Goal: Complete application form

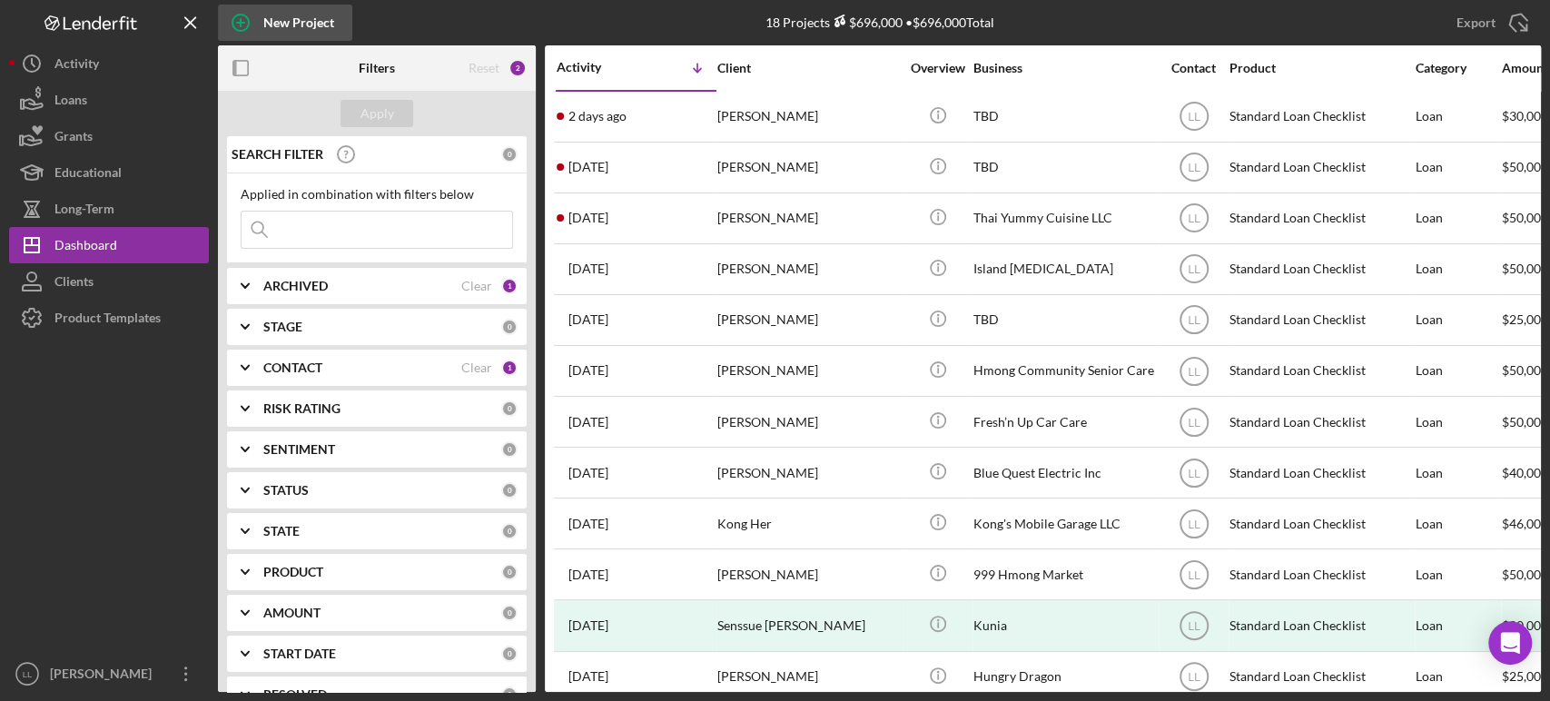
click at [240, 21] on icon "button" at bounding box center [240, 22] width 45 height 45
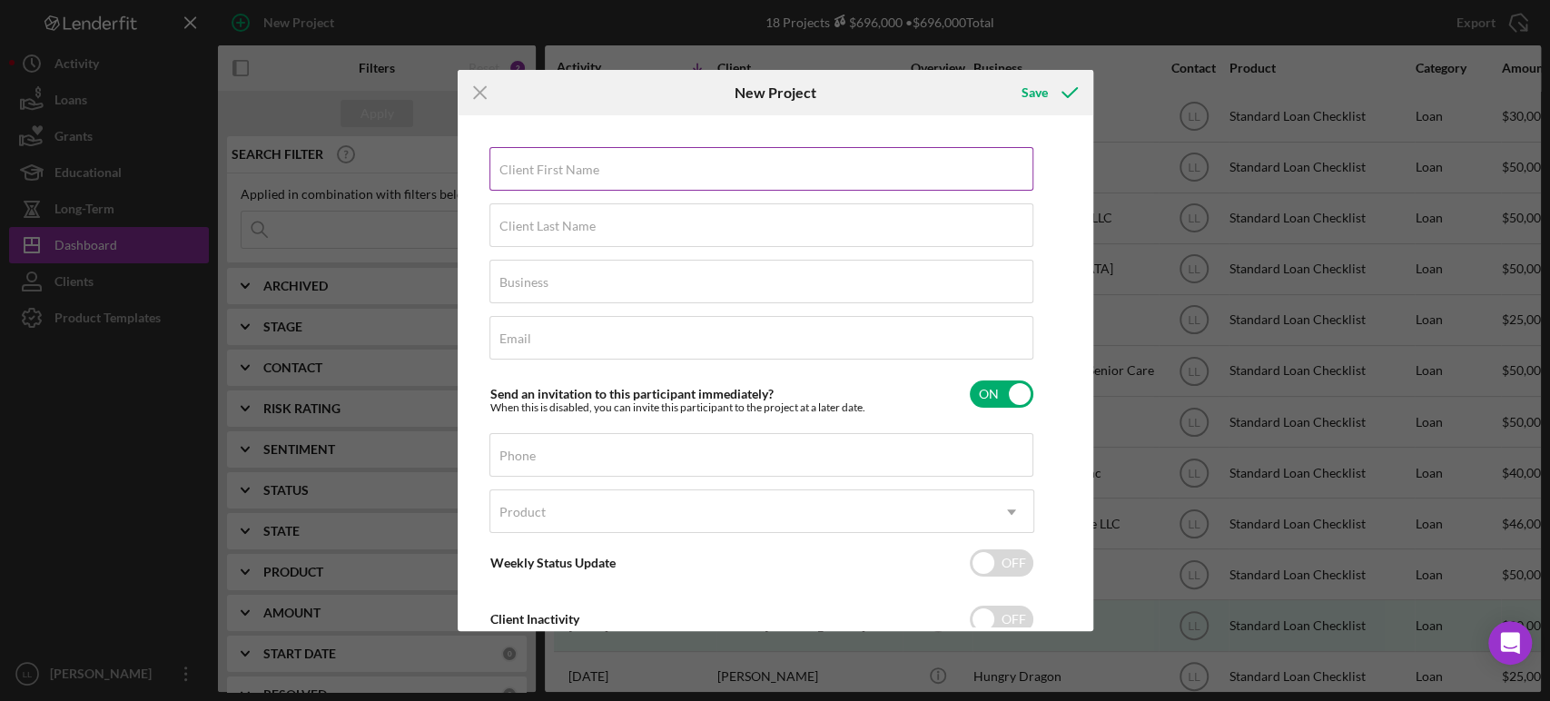
click at [527, 165] on label "Client First Name" at bounding box center [549, 170] width 100 height 15
click at [527, 165] on input "Client First Name" at bounding box center [761, 169] width 544 height 44
type input "[PERSON_NAME]"
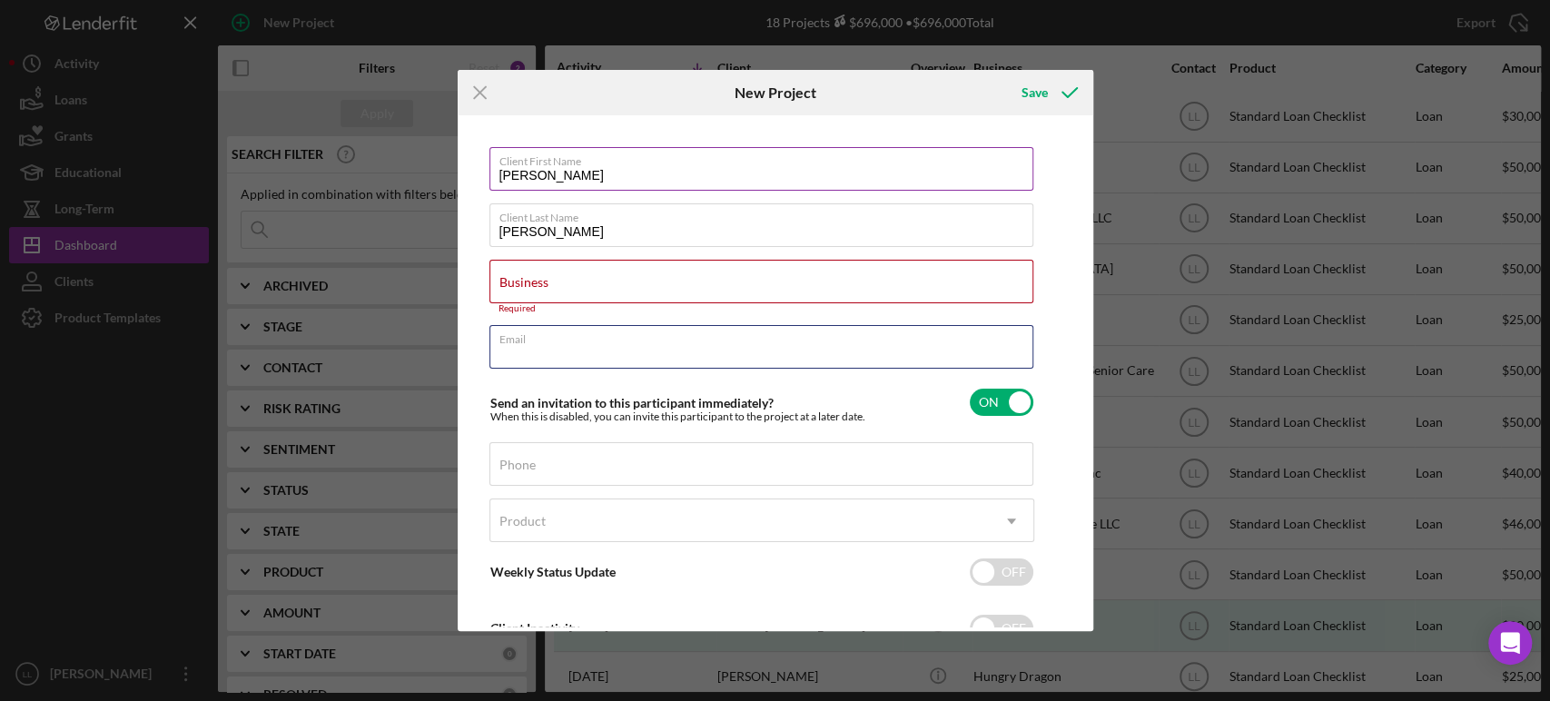
paste input "[EMAIL_ADDRESS][DOMAIN_NAME]"
type input "[EMAIL_ADDRESS][DOMAIN_NAME]"
drag, startPoint x: 591, startPoint y: 281, endPoint x: 591, endPoint y: 291, distance: 10.0
click at [591, 281] on div "Business Required" at bounding box center [761, 287] width 545 height 54
click at [673, 275] on div "Business Required" at bounding box center [761, 287] width 545 height 54
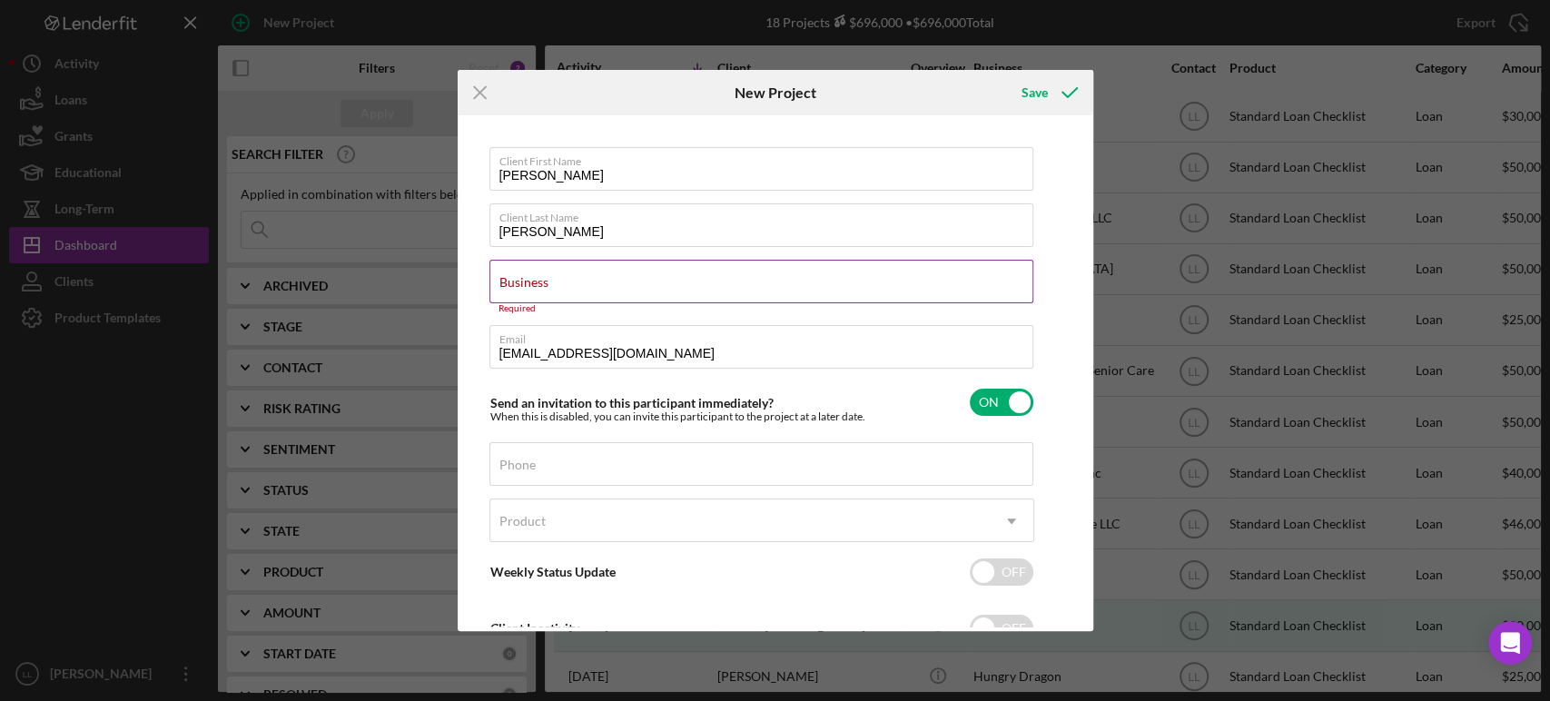
click at [660, 272] on div "Business Required" at bounding box center [761, 287] width 545 height 54
paste input "Thoj Farm Corp"
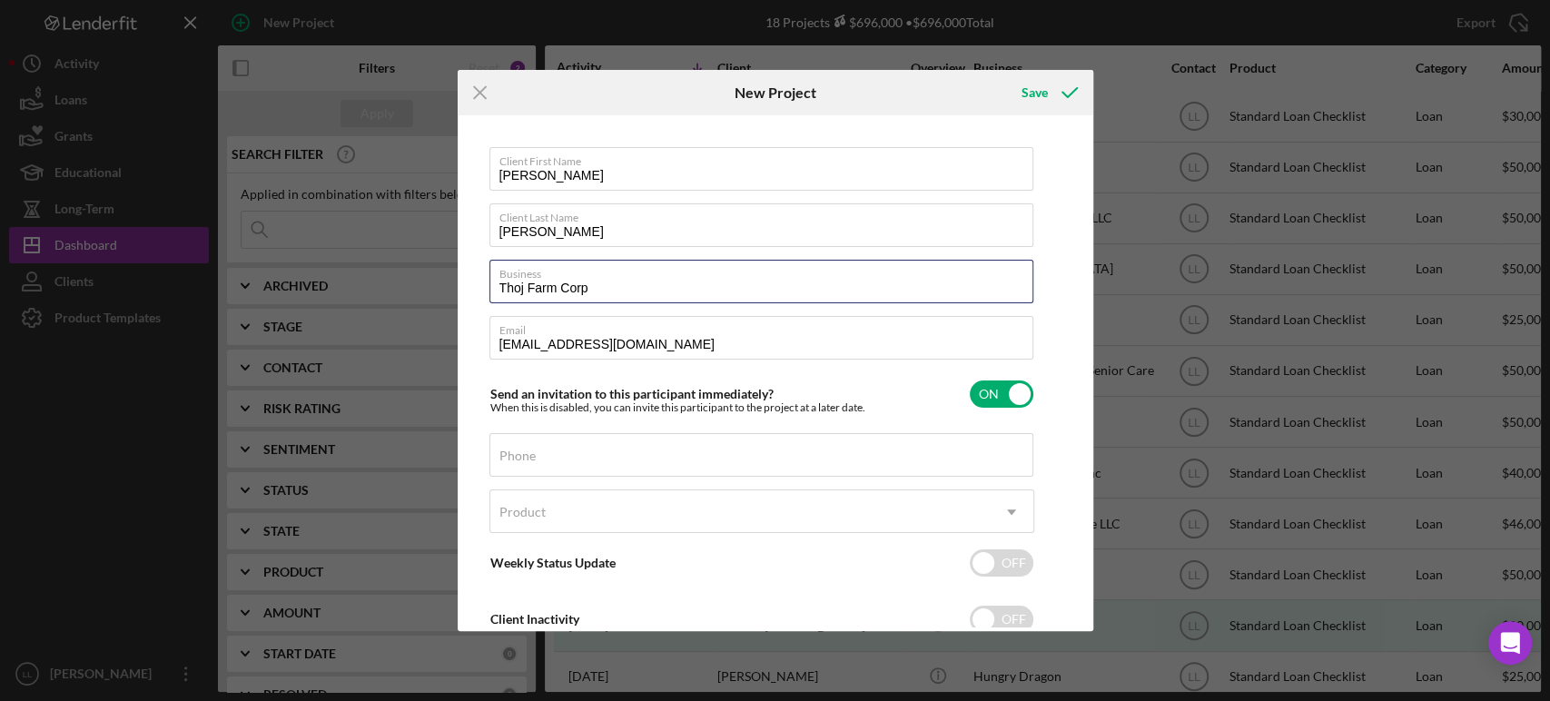
type input "Thoj Farm Corp"
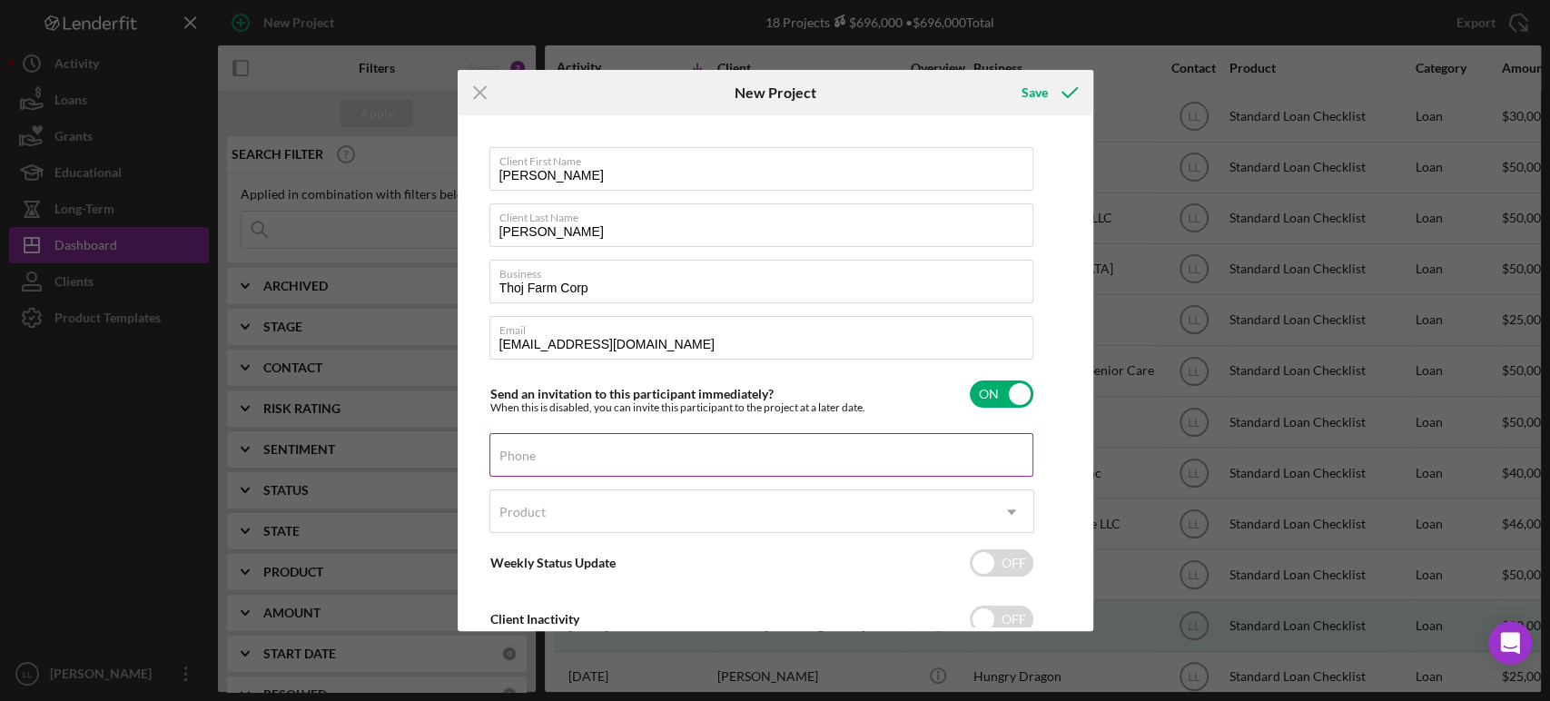
click at [844, 459] on input "Phone" at bounding box center [761, 455] width 544 height 44
click at [845, 459] on input "Phone" at bounding box center [761, 455] width 544 height 44
click at [1040, 249] on div "Client First Name [PERSON_NAME] Client Last Name [PERSON_NAME] Business Thoj Fa…" at bounding box center [775, 373] width 627 height 507
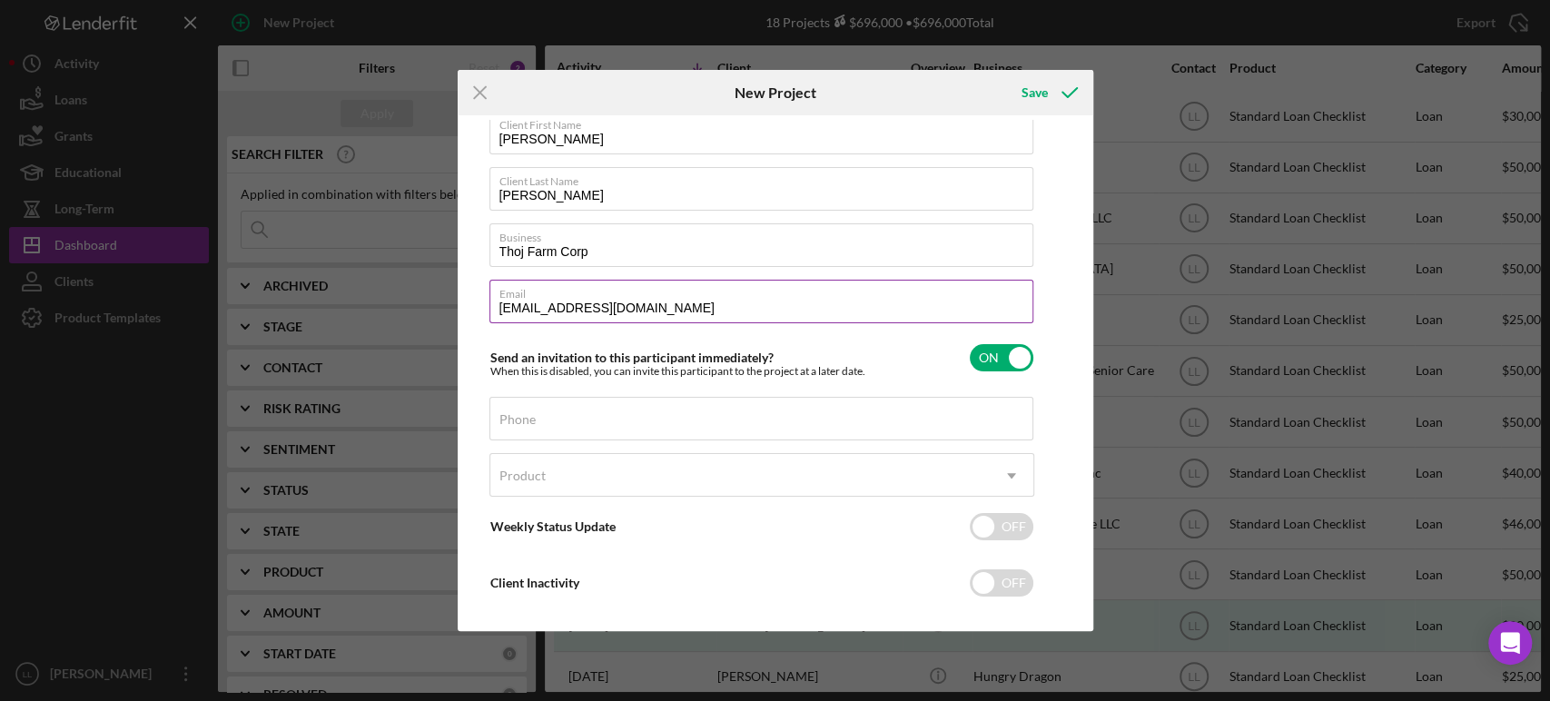
scroll to position [56, 0]
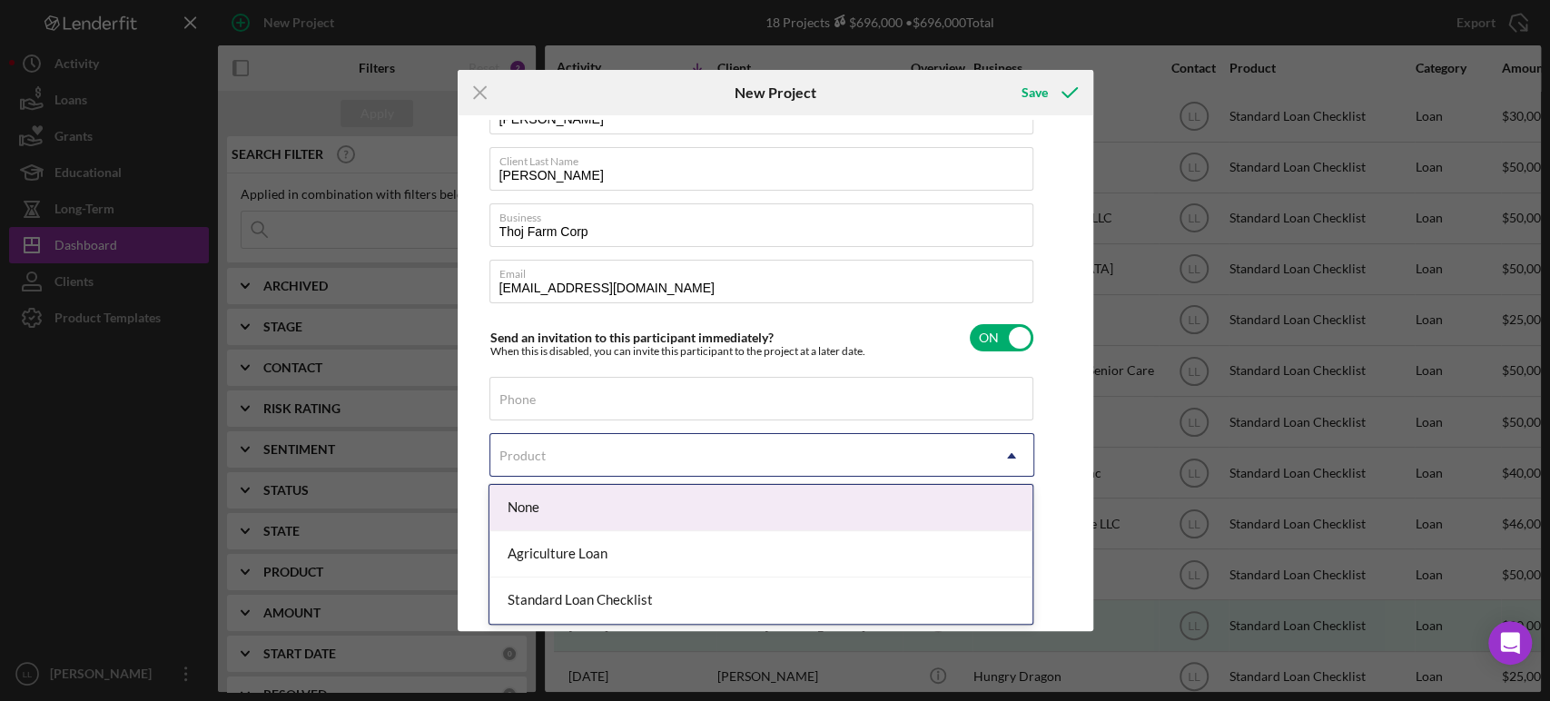
click at [993, 447] on icon "Icon/Dropdown Arrow" at bounding box center [1012, 456] width 44 height 44
click at [1055, 199] on div "Client First Name [PERSON_NAME] Client Last Name [PERSON_NAME] Business Thoj Fa…" at bounding box center [775, 373] width 627 height 507
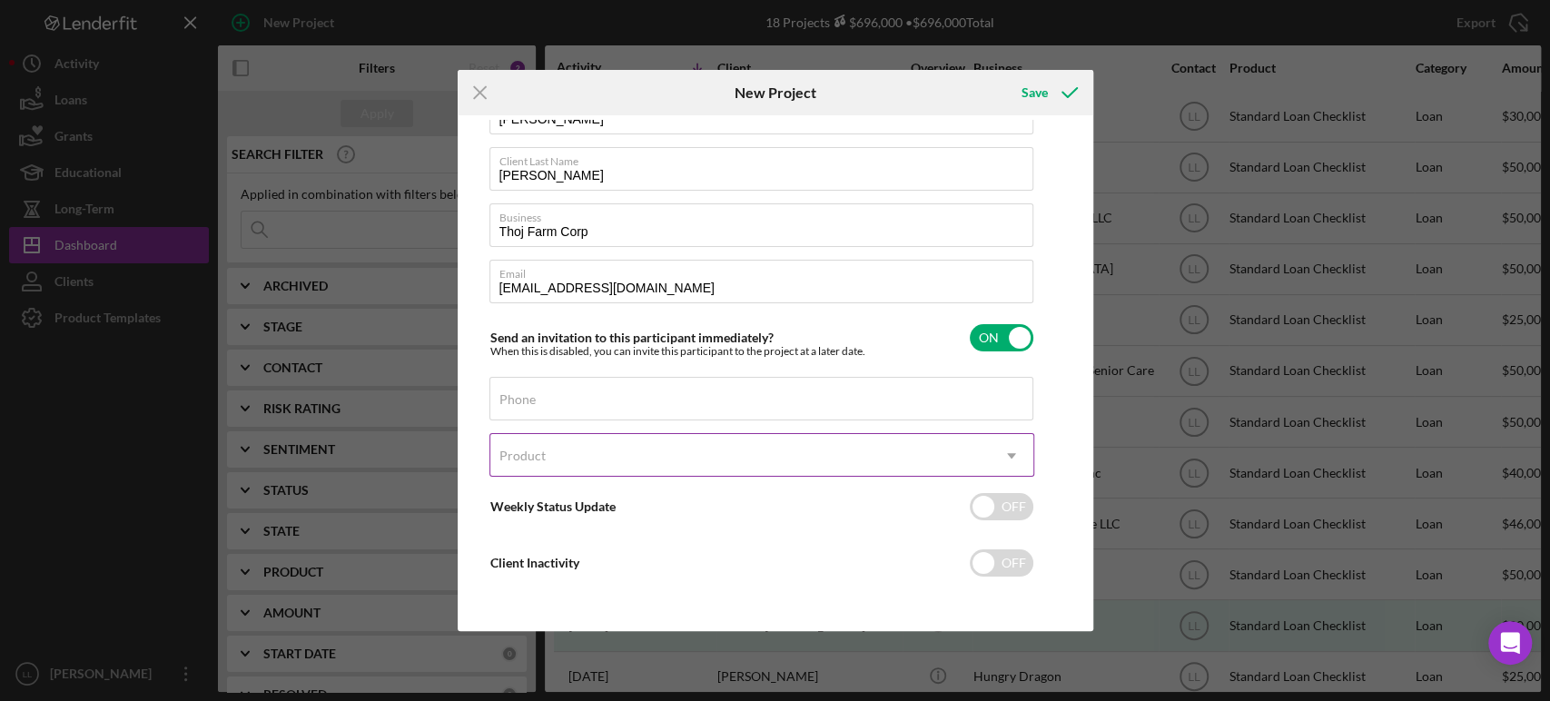
click at [1026, 463] on icon "Icon/Dropdown Arrow" at bounding box center [1012, 456] width 44 height 44
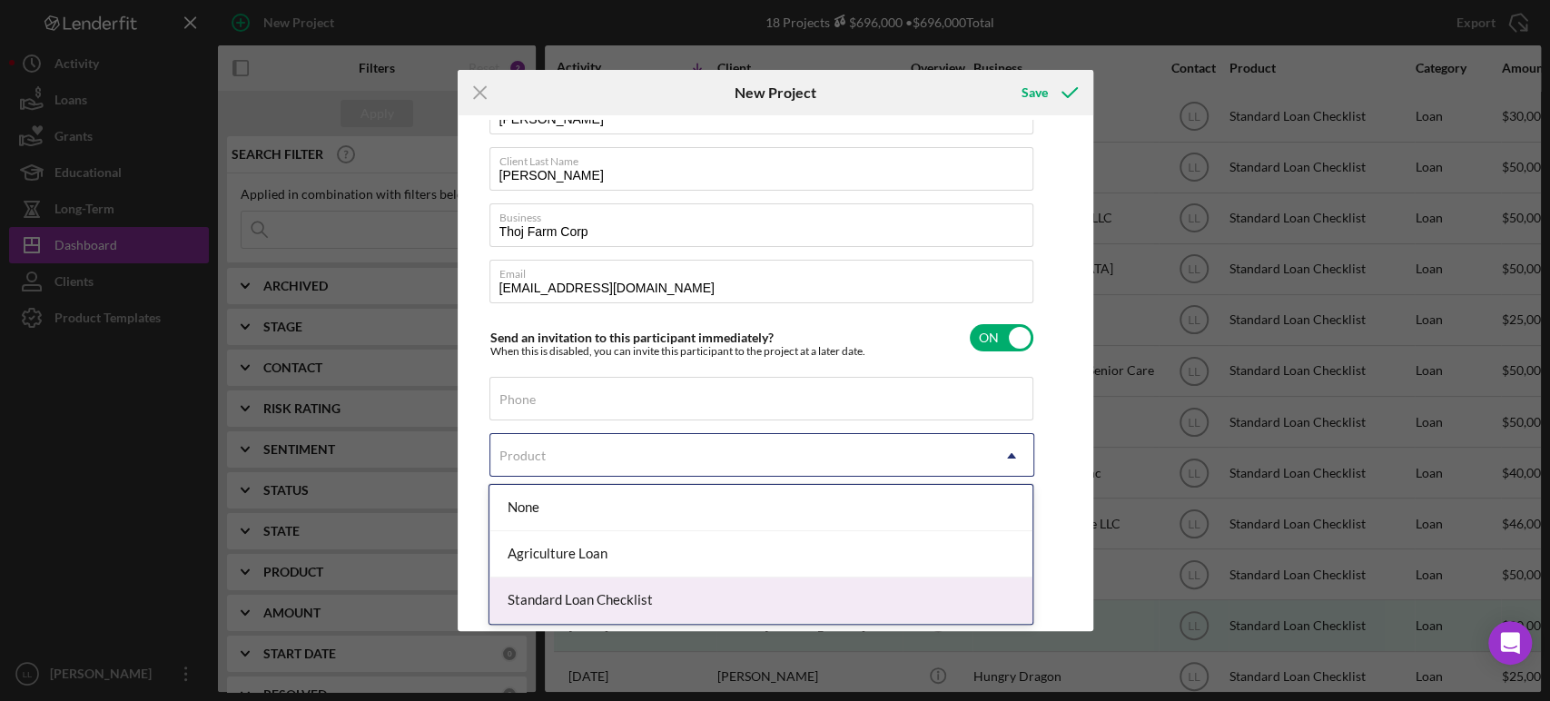
click at [698, 598] on div "Standard Loan Checklist" at bounding box center [760, 601] width 543 height 46
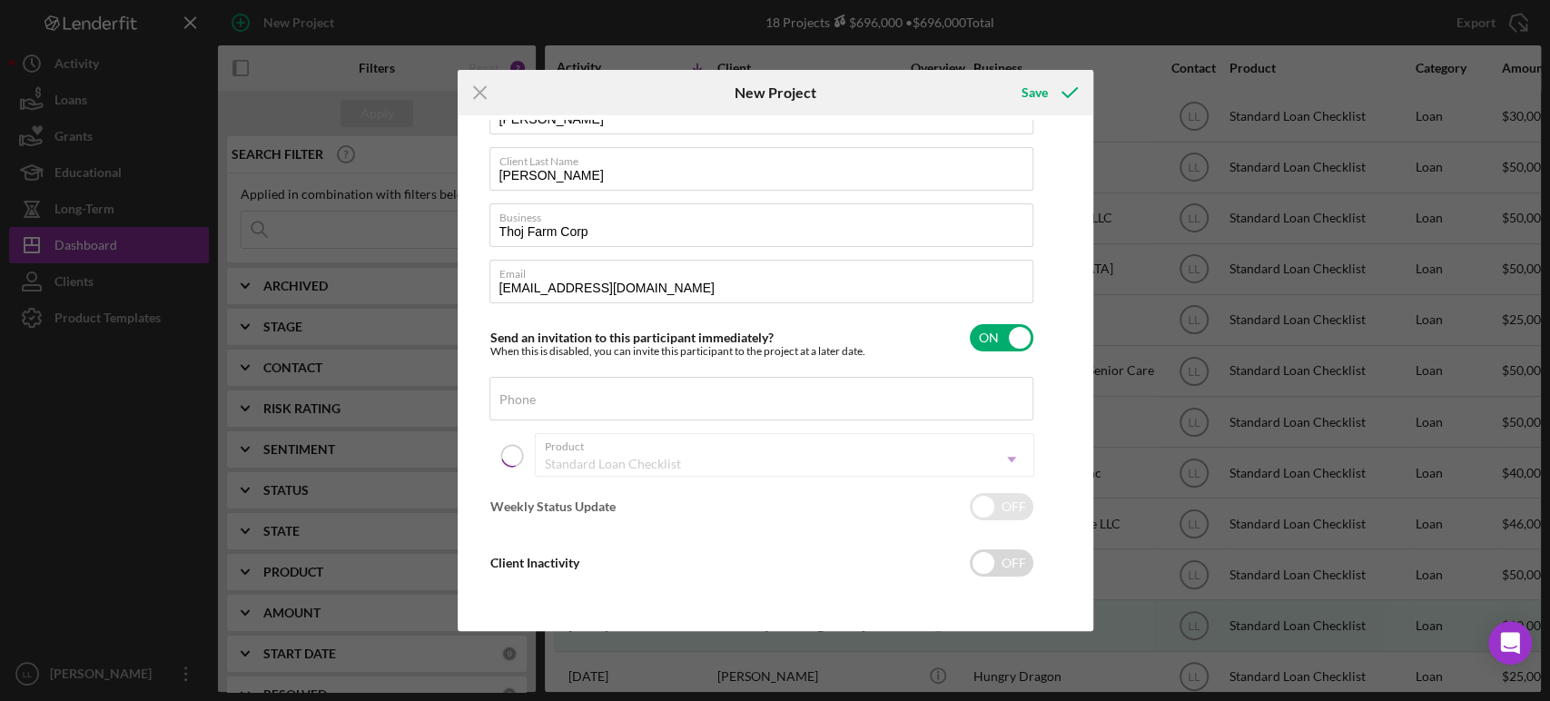
checkbox input "true"
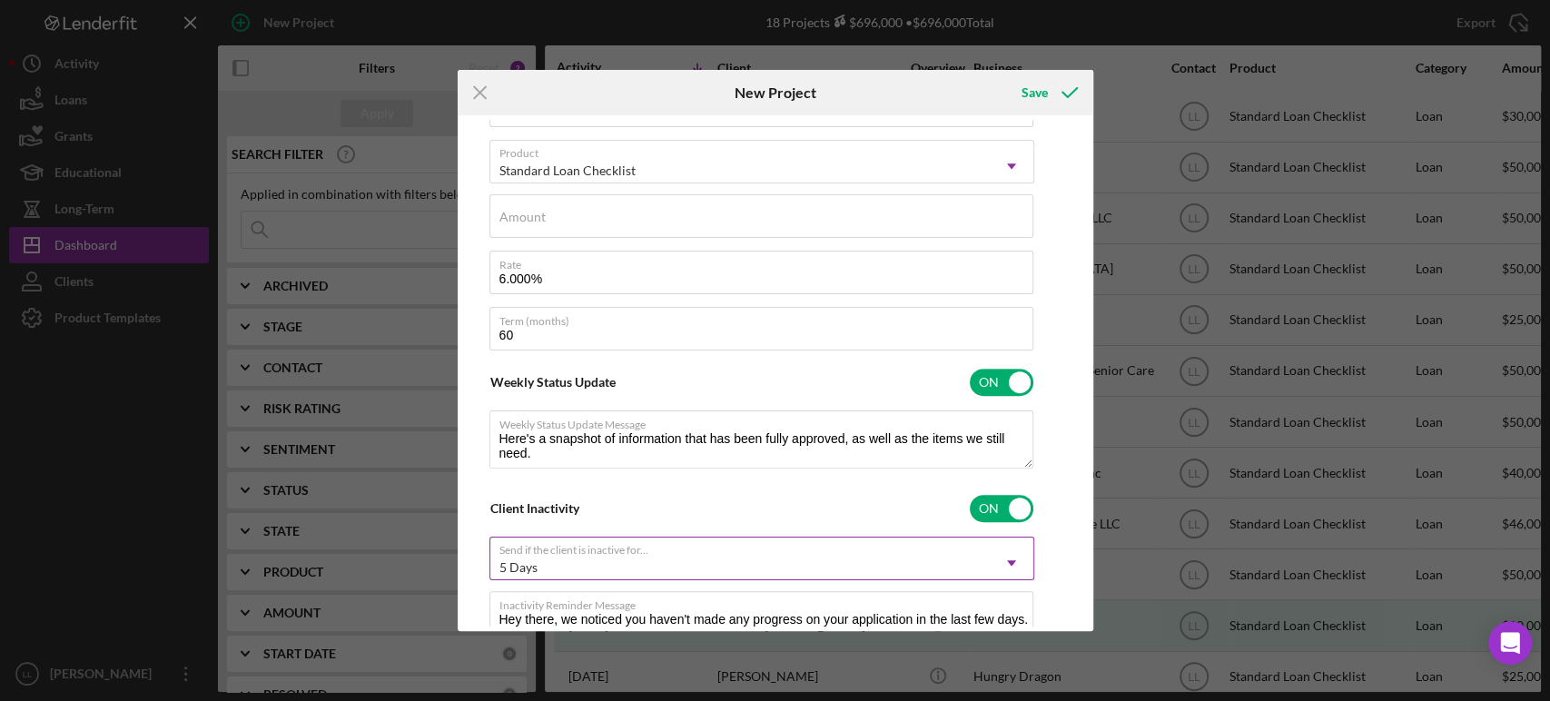
scroll to position [318, 0]
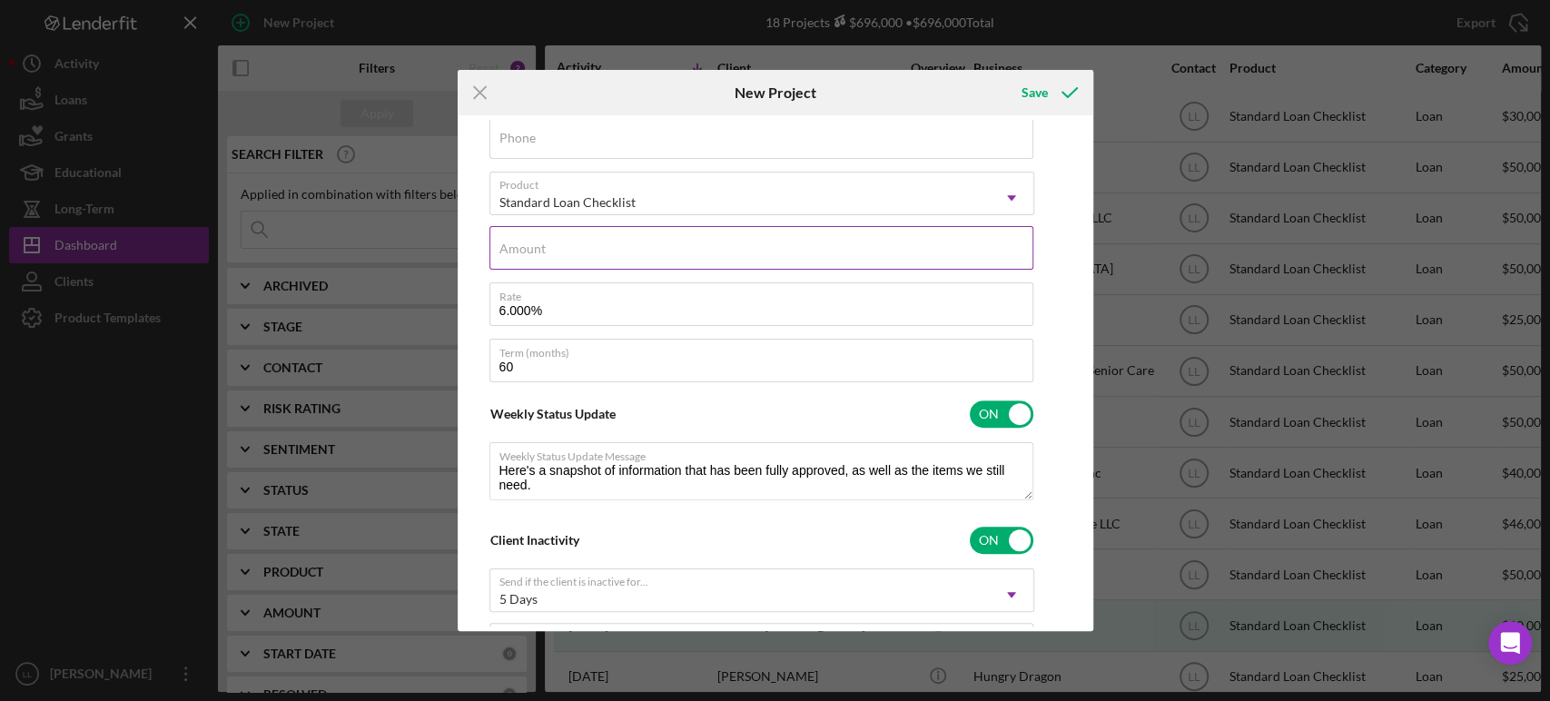
click at [585, 251] on input "Amount" at bounding box center [761, 248] width 544 height 44
type input "$50,000.00"
type textarea "Here's a snapshot of information that has been fully approved, as well as the i…"
click at [1046, 306] on div "Client First Name [PERSON_NAME] Client Last Name [PERSON_NAME] Business Thoj Fa…" at bounding box center [775, 373] width 627 height 507
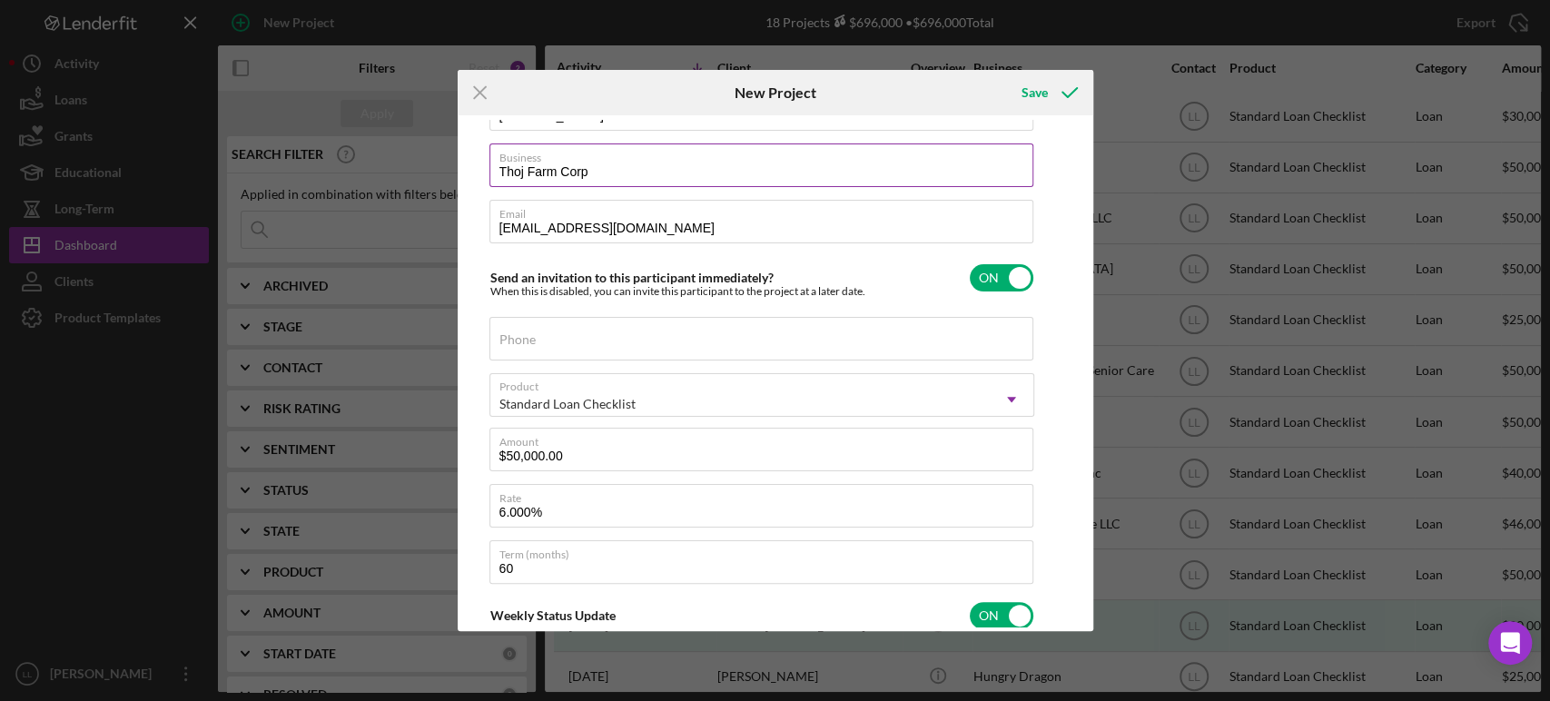
scroll to position [0, 0]
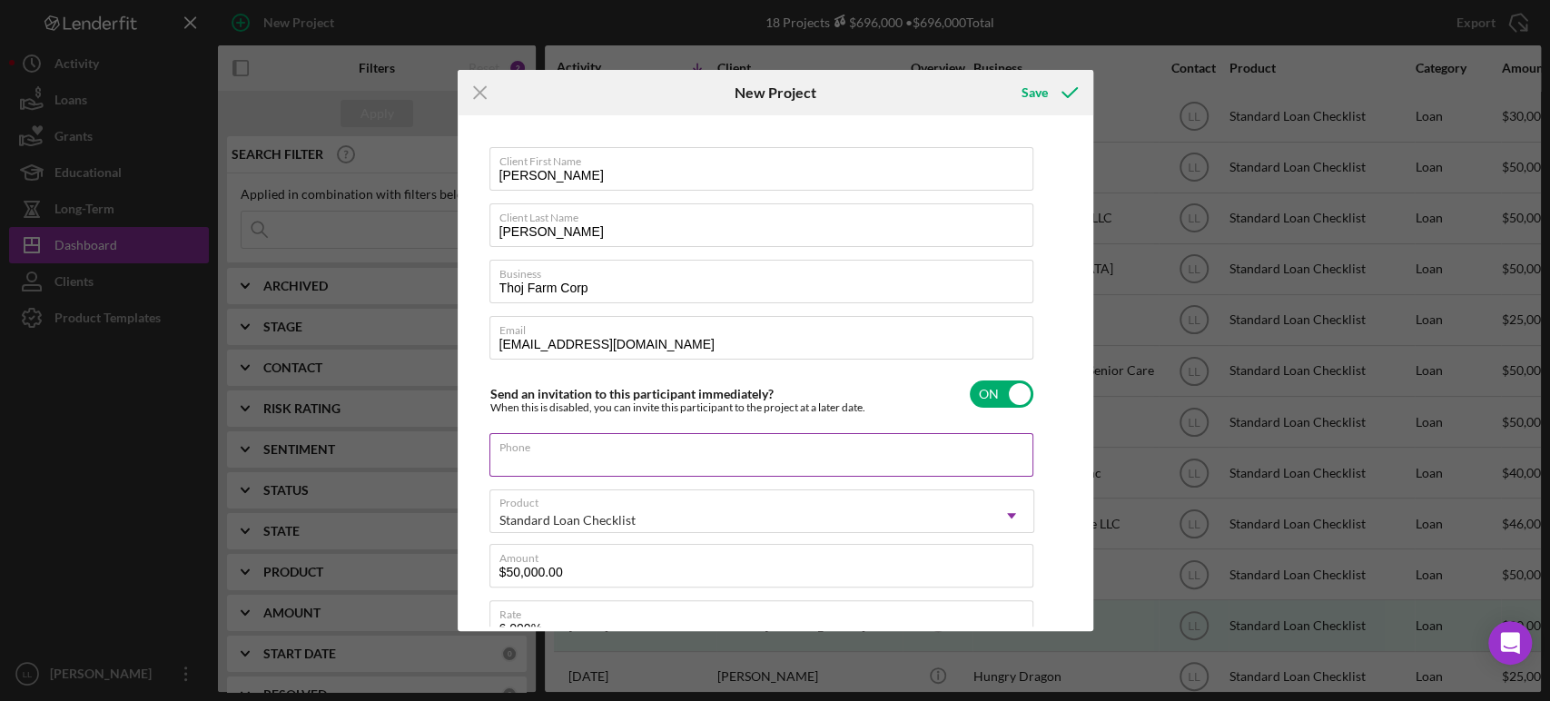
click at [625, 460] on input "Phone" at bounding box center [761, 455] width 544 height 44
paste input
click at [654, 459] on input "Phone" at bounding box center [761, 455] width 544 height 44
click at [689, 455] on input "Phone" at bounding box center [761, 455] width 544 height 44
type textarea "Here's a snapshot of information that has been fully approved, as well as the i…"
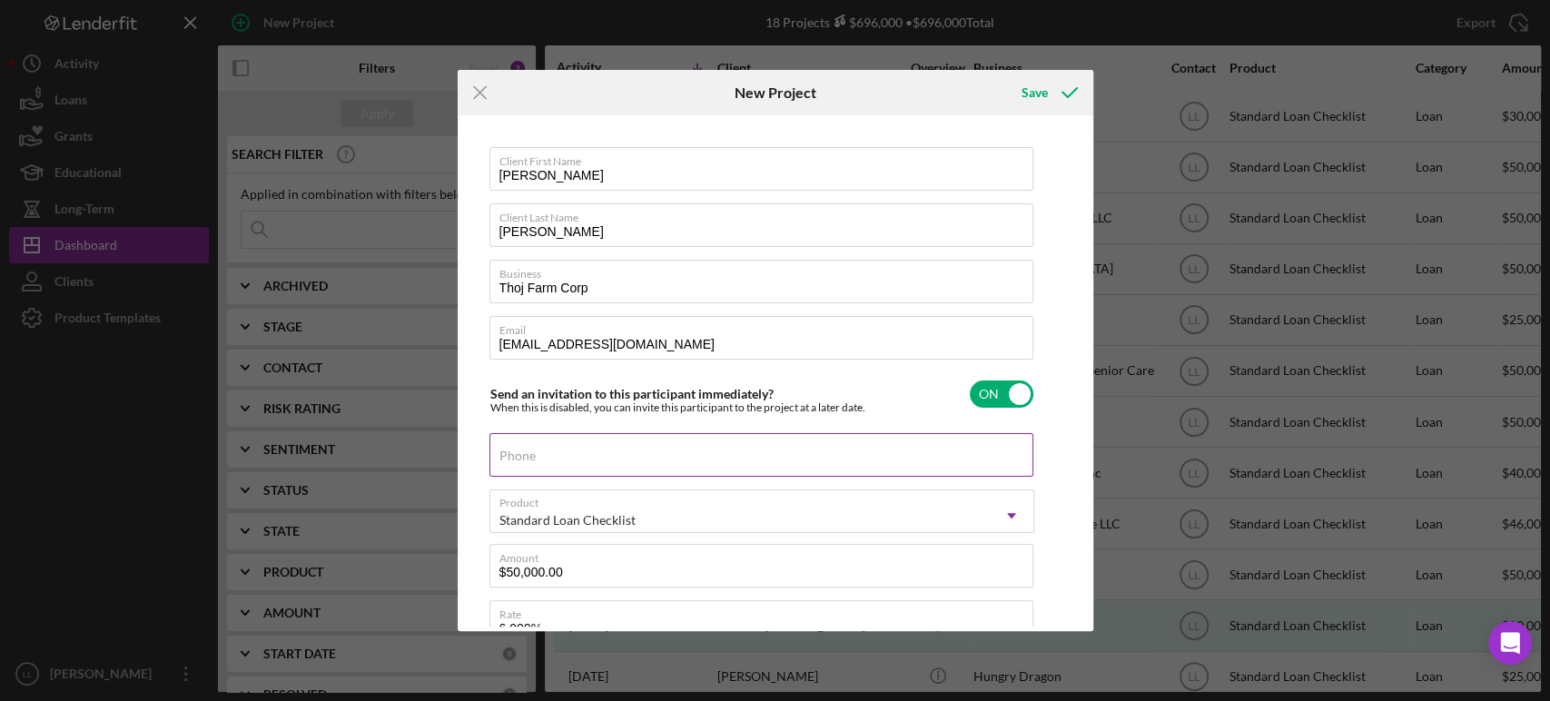
click at [536, 451] on label "Phone" at bounding box center [517, 456] width 36 height 15
click at [652, 451] on input "Phone" at bounding box center [761, 455] width 544 height 44
type input "(6##) ###-####"
type textarea "Here's a snapshot of information that has been fully approved, as well as the i…"
type input "(65#) ###-####"
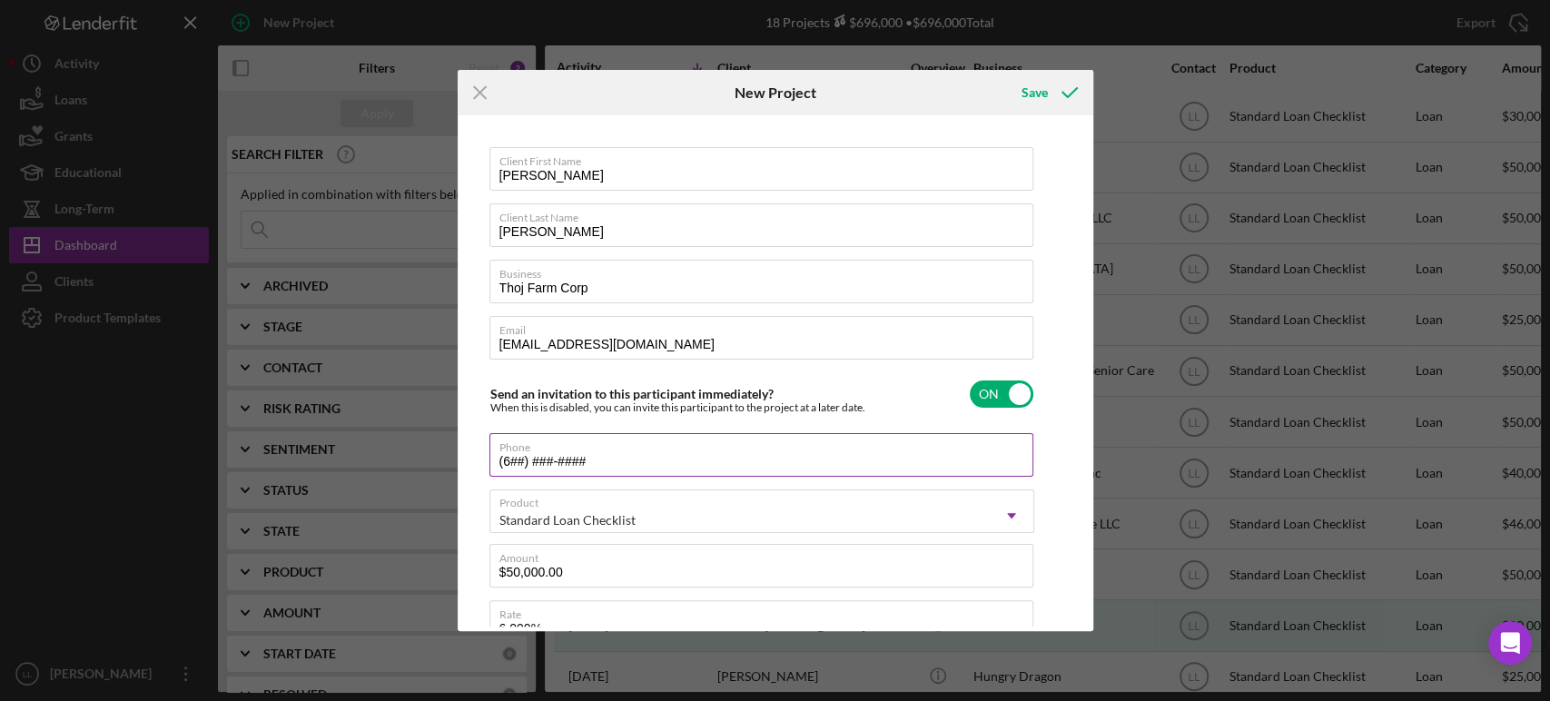
type textarea "Here's a snapshot of information that has been fully approved, as well as the i…"
type input "(651) ###-####"
type textarea "Here's a snapshot of information that has been fully approved, as well as the i…"
type input "(651) ###-####"
type textarea "Here's a snapshot of information that has been fully approved, as well as the i…"
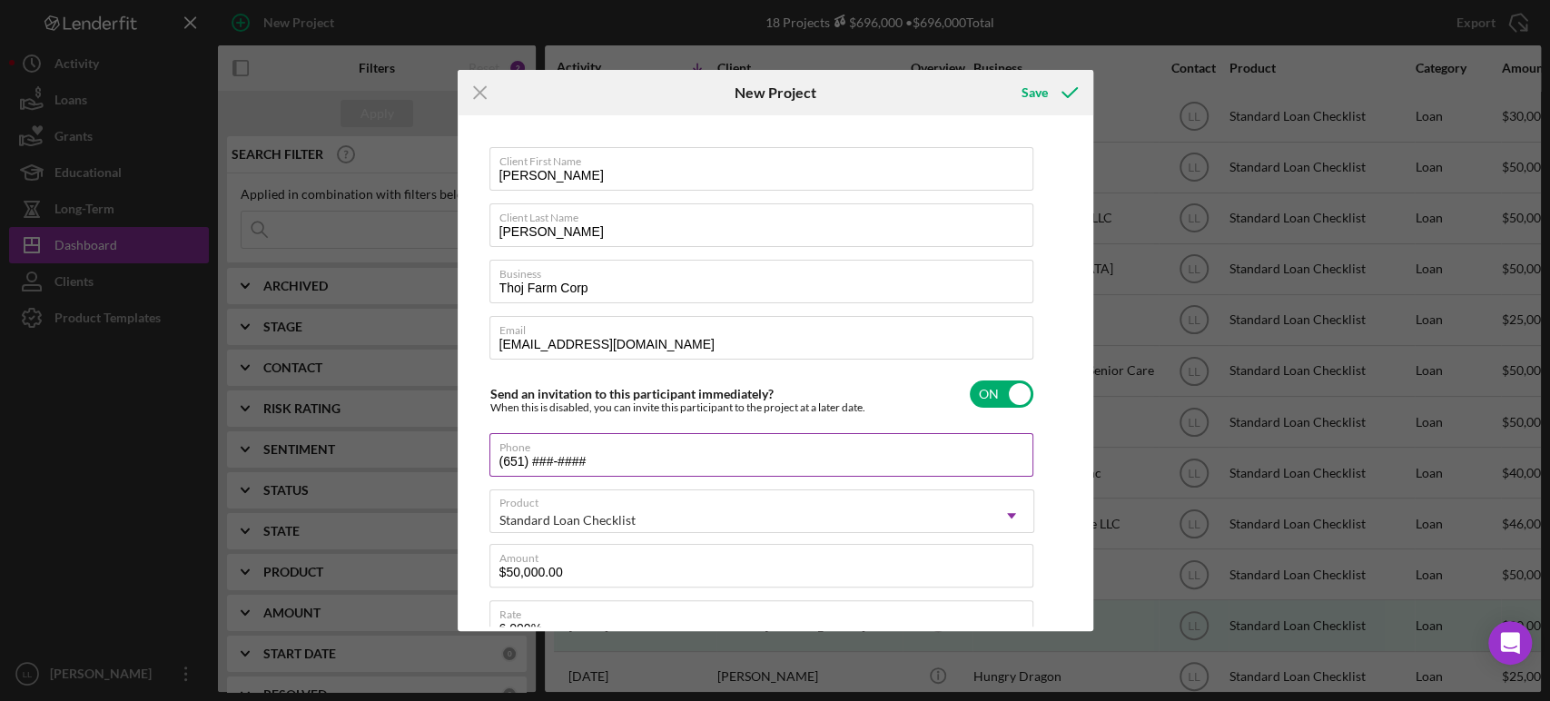
click at [565, 467] on input "(651) ###-####" at bounding box center [761, 455] width 544 height 44
type input "(651) 3##-####"
type textarea "Here's a snapshot of information that has been fully approved, as well as the i…"
type input "(651) 34#-####"
type textarea "Here's a snapshot of information that has been fully approved, as well as the i…"
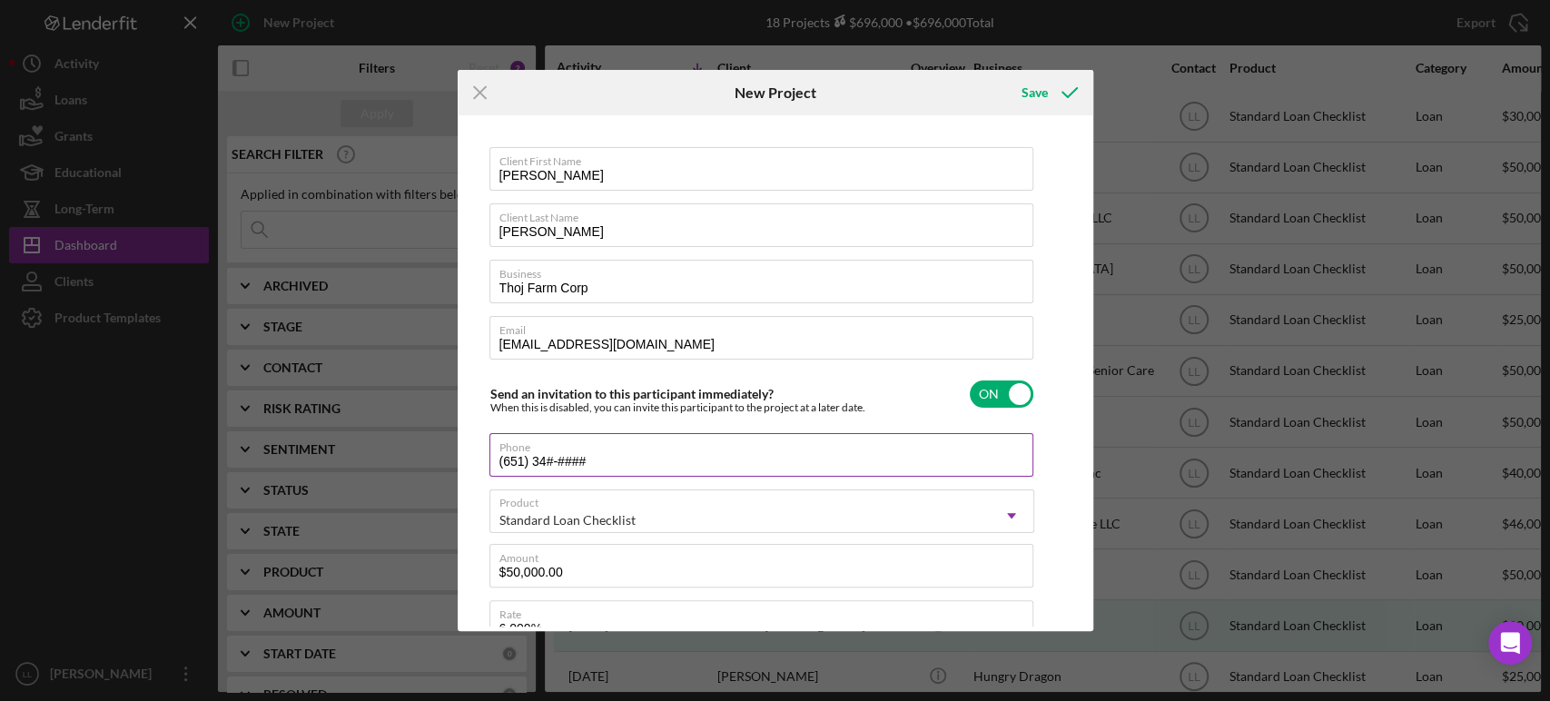
type input "(651) 347-####"
type textarea "Here's a snapshot of information that has been fully approved, as well as the i…"
type input "(651) 347-####"
type textarea "Here's a snapshot of information that has been fully approved, as well as the i…"
click at [584, 455] on input "(651) 347-####" at bounding box center [761, 455] width 544 height 44
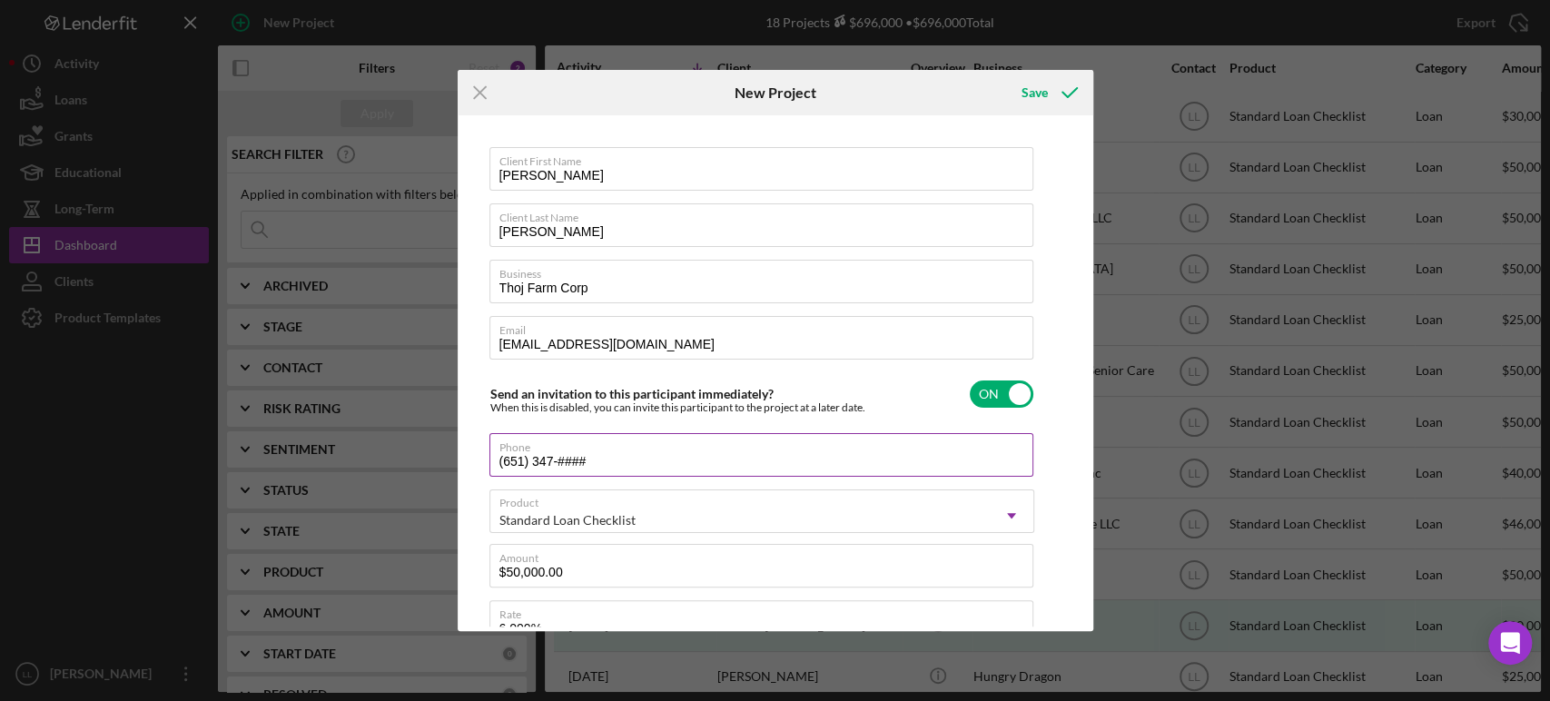
type input "(651) 347-3###"
type textarea "Here's a snapshot of information that has been fully approved, as well as the i…"
type input "(651) 347-37##"
type textarea "Here's a snapshot of information that has been fully approved, as well as the i…"
type input "(651) 347-377#"
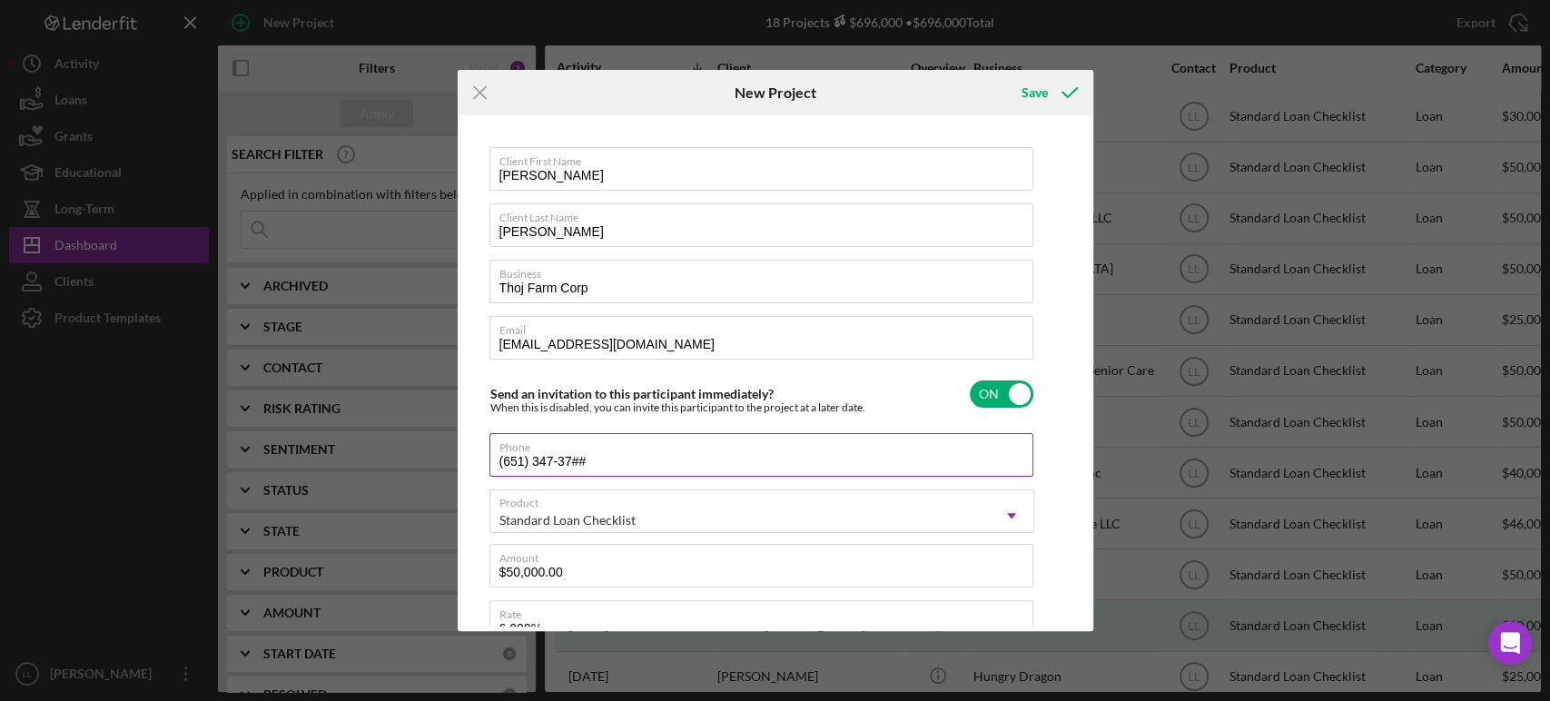
type textarea "Here's a snapshot of information that has been fully approved, as well as the i…"
type input "[PHONE_NUMBER]"
type textarea "Here's a snapshot of information that has been fully approved, as well as the i…"
type input "[PHONE_NUMBER]"
click at [1056, 211] on div "Client First Name [PERSON_NAME] Client Last Name [PERSON_NAME] Business Thoj Fa…" at bounding box center [775, 373] width 627 height 507
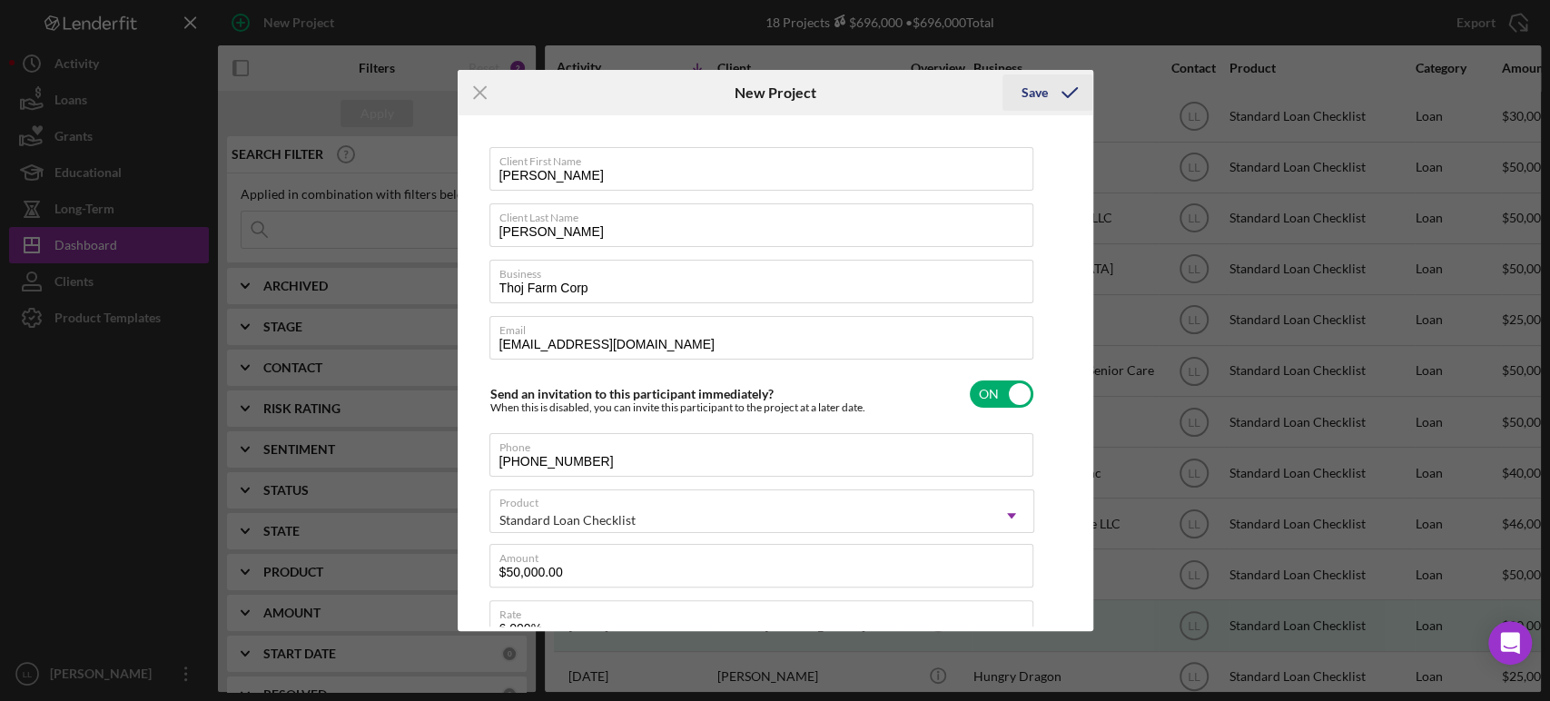
click at [1024, 94] on div "Save" at bounding box center [1034, 92] width 26 height 36
type textarea "Here's a snapshot of information that has been fully approved, as well as the i…"
checkbox input "false"
